Goal: Find contact information: Find contact information

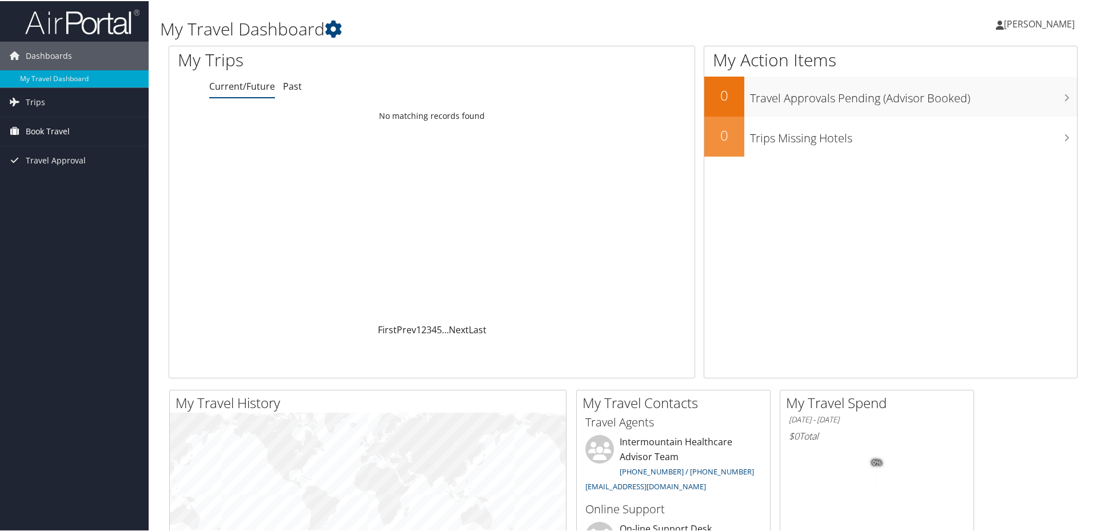
click at [61, 134] on span "Book Travel" at bounding box center [48, 130] width 44 height 29
click at [77, 213] on span "Travel Approval" at bounding box center [56, 211] width 60 height 29
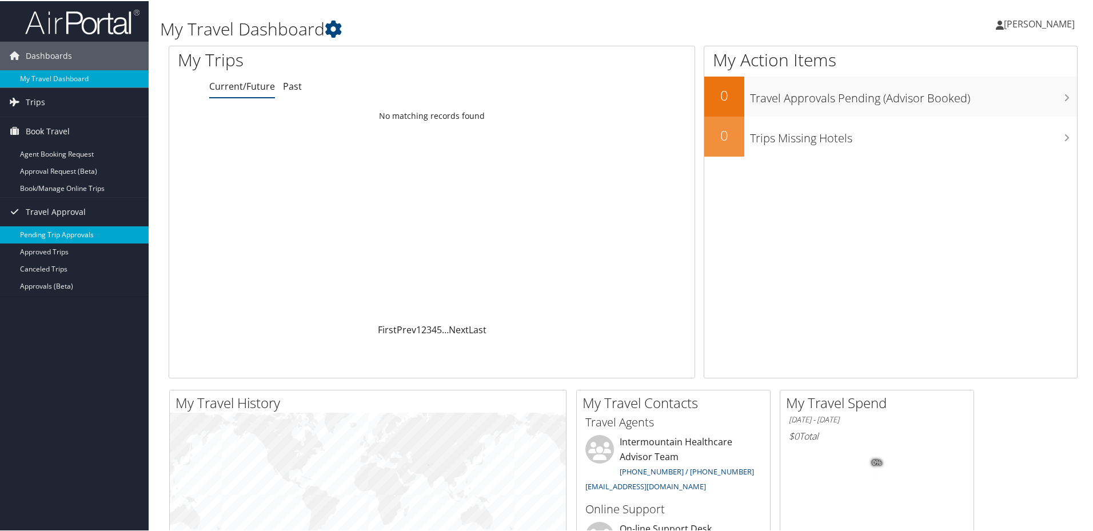
click at [77, 234] on link "Pending Trip Approvals" at bounding box center [74, 233] width 149 height 17
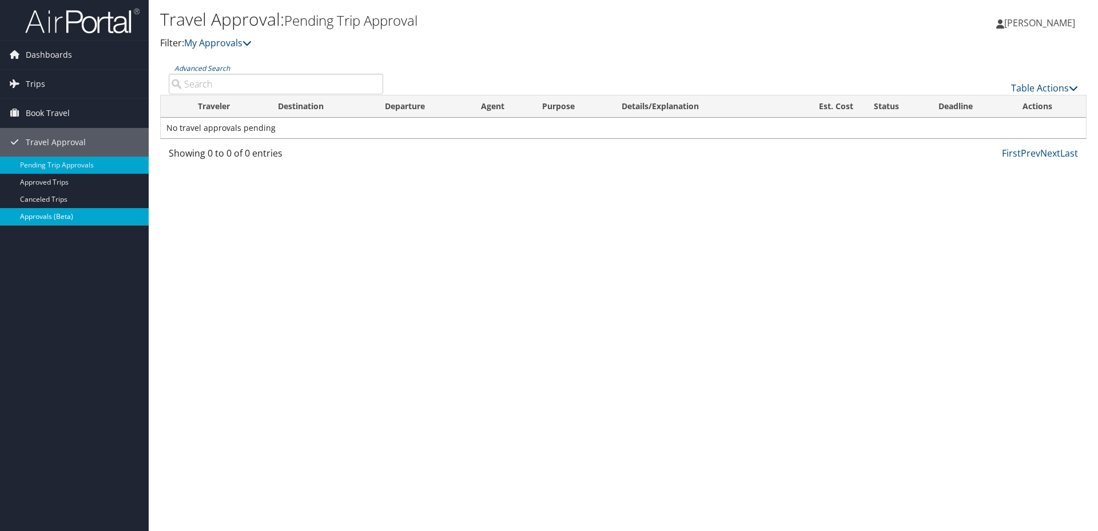
click at [66, 218] on link "Approvals (Beta)" at bounding box center [74, 216] width 149 height 17
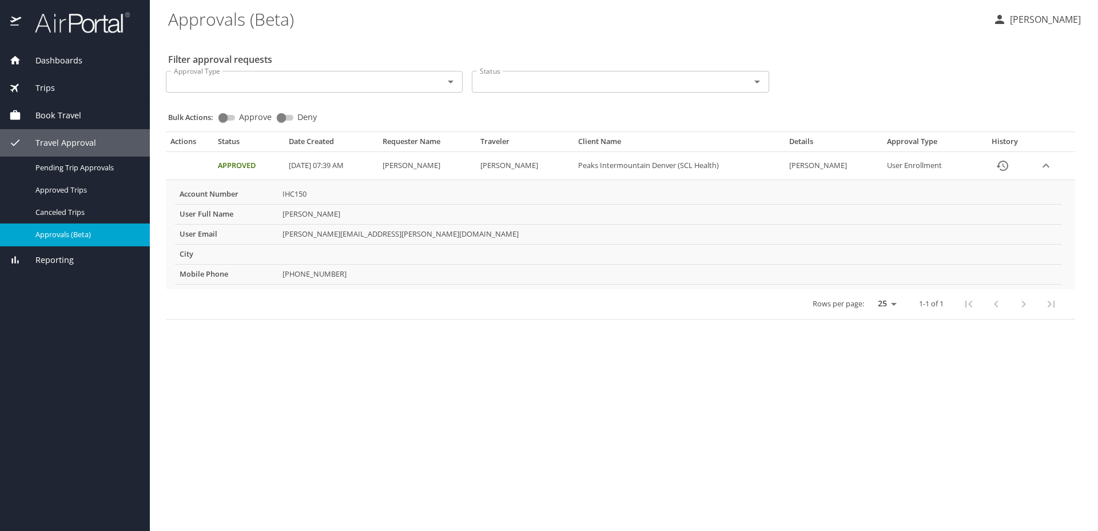
click at [70, 61] on span "Dashboards" at bounding box center [51, 60] width 61 height 13
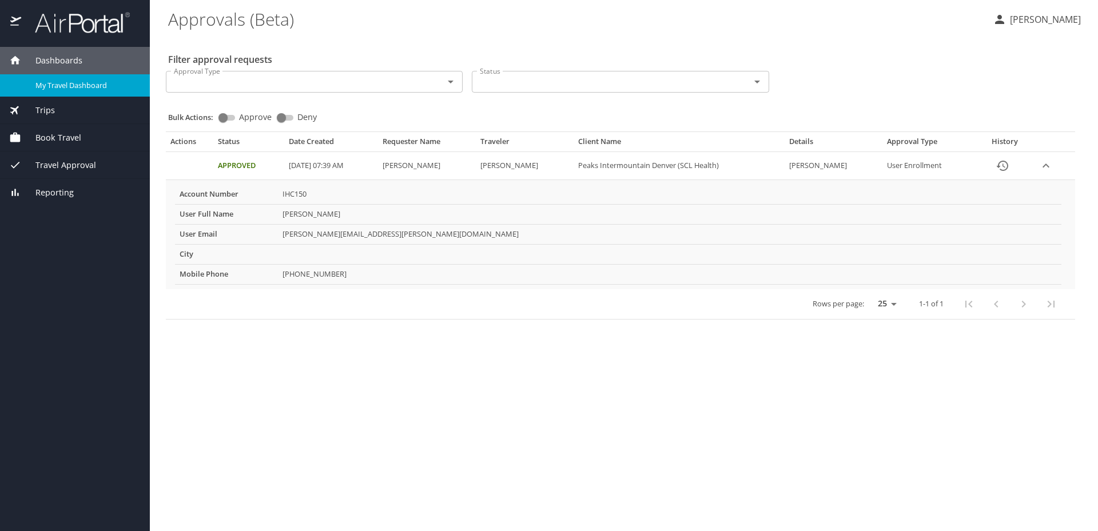
click at [61, 83] on span "My Travel Dashboard" at bounding box center [85, 85] width 101 height 11
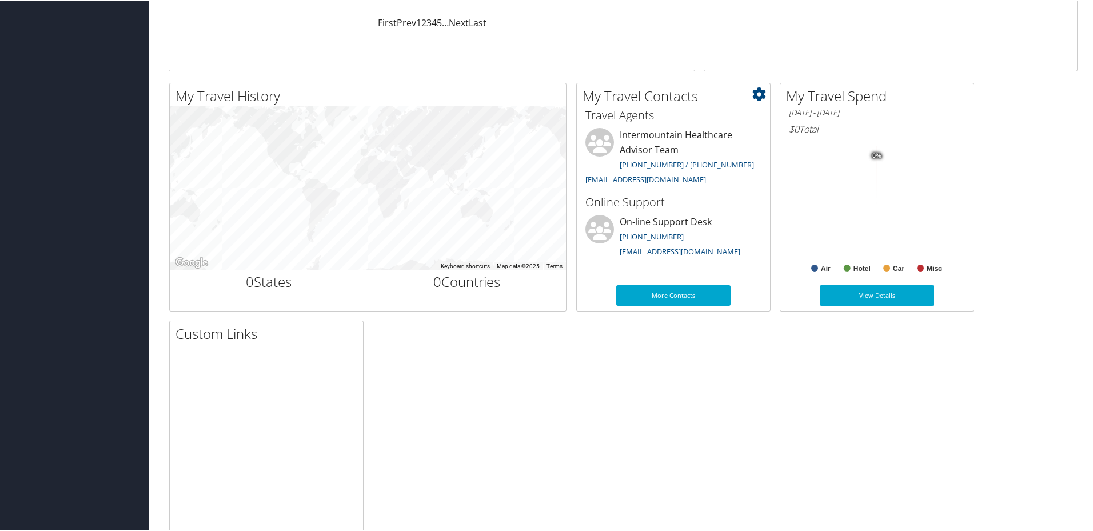
scroll to position [344, 0]
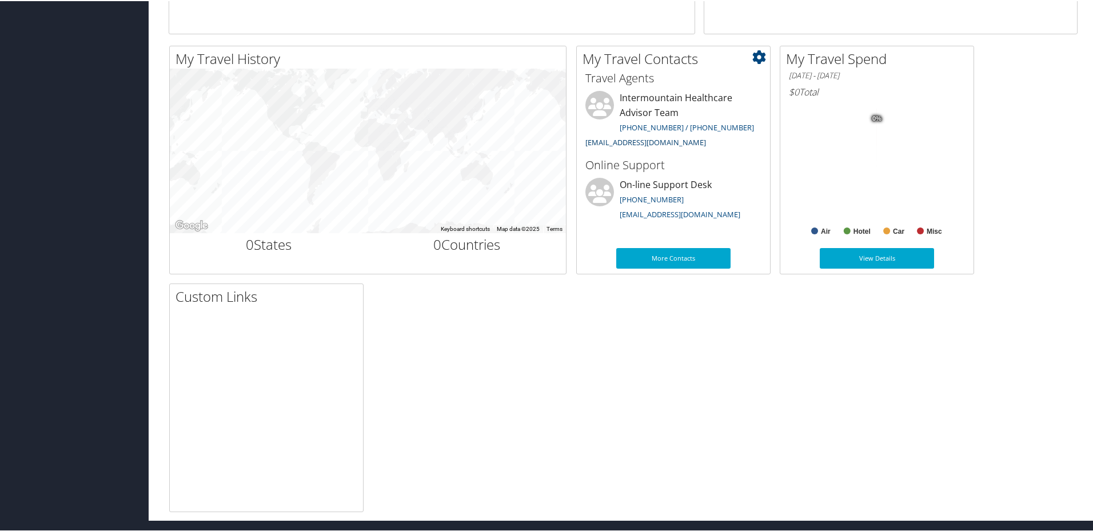
click at [645, 140] on link "[EMAIL_ADDRESS][DOMAIN_NAME]" at bounding box center [646, 141] width 121 height 10
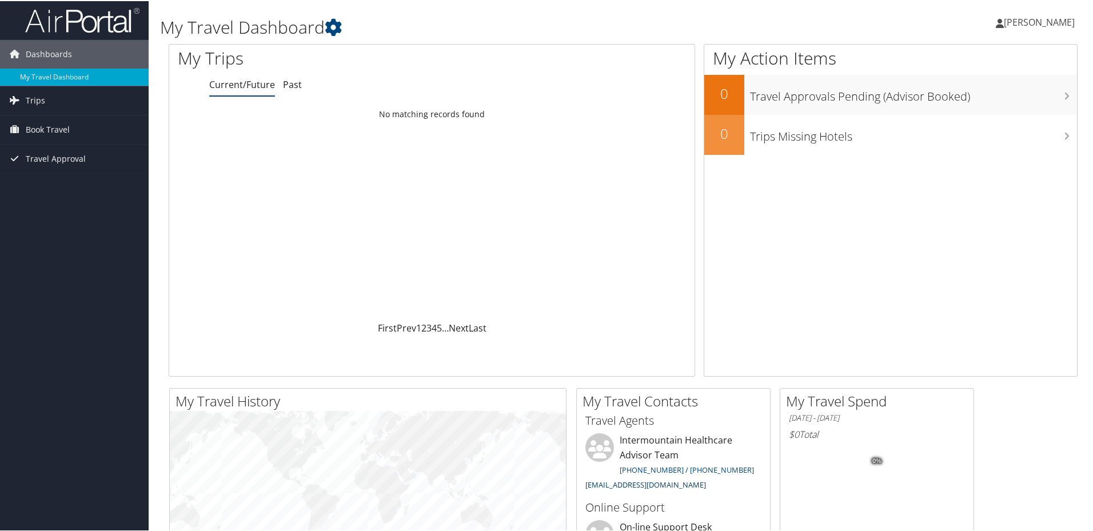
scroll to position [0, 0]
